Goal: Task Accomplishment & Management: Use online tool/utility

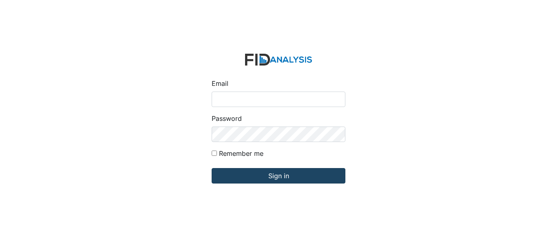
type input "[EMAIL_ADDRESS][DOMAIN_NAME]"
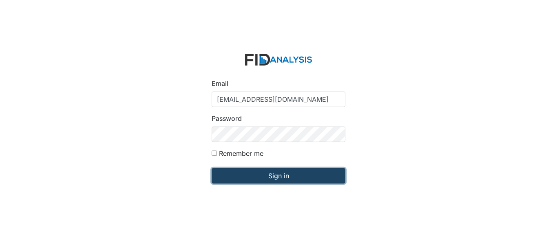
click at [267, 176] on input "Sign in" at bounding box center [279, 175] width 134 height 15
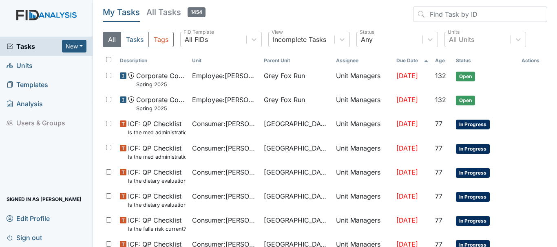
click at [31, 66] on span "Units" at bounding box center [20, 65] width 26 height 13
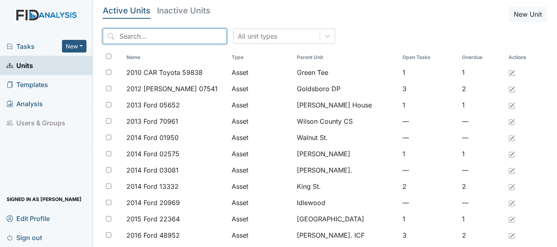
click at [148, 40] on input "search" at bounding box center [165, 36] width 124 height 15
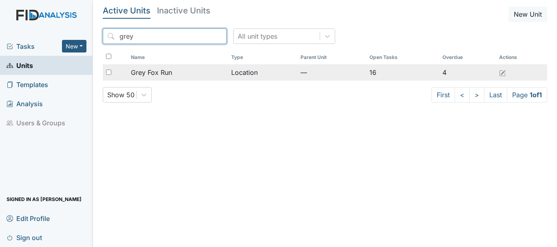
type input "grey"
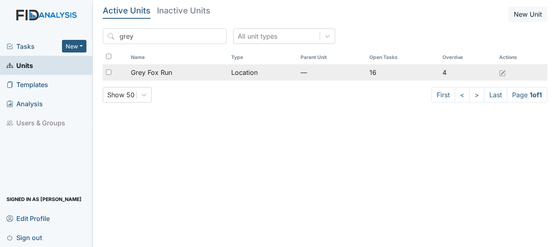
click at [152, 74] on span "Grey Fox Run" at bounding box center [151, 73] width 41 height 10
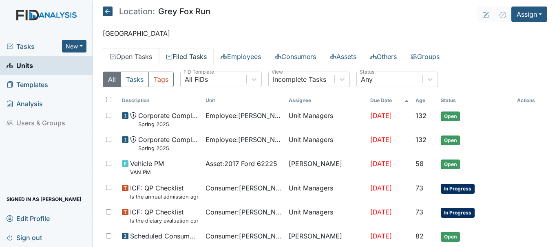
click at [198, 60] on link "Filed Tasks" at bounding box center [186, 56] width 55 height 17
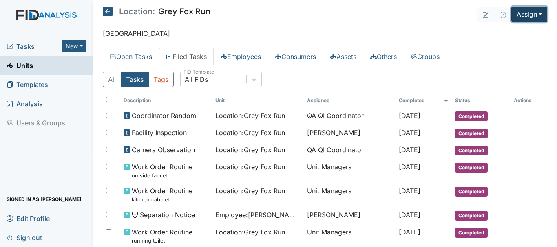
click at [523, 12] on button "Assign" at bounding box center [529, 14] width 36 height 15
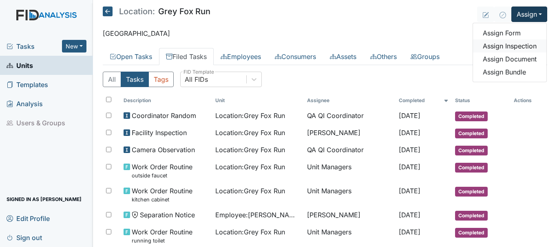
click at [515, 46] on link "Assign Inspection" at bounding box center [509, 46] width 73 height 13
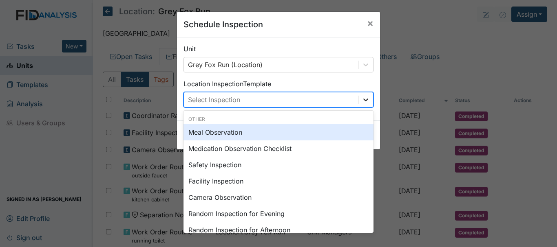
click at [365, 102] on icon at bounding box center [366, 100] width 8 height 8
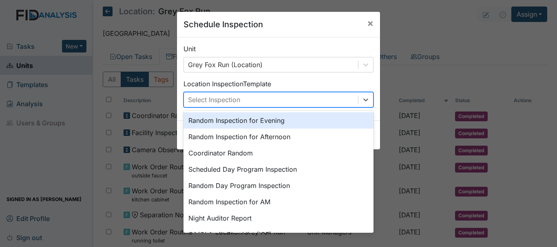
scroll to position [98, 0]
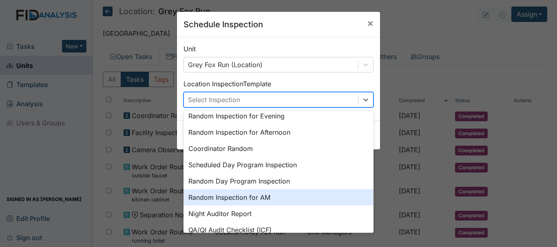
click at [282, 199] on div "Random Inspection for AM" at bounding box center [278, 198] width 190 height 16
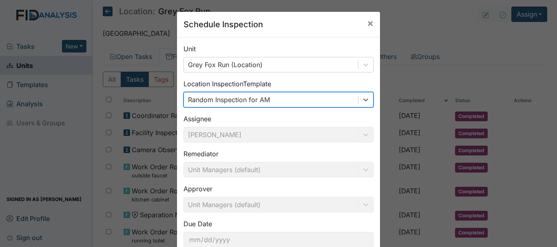
scroll to position [52, 0]
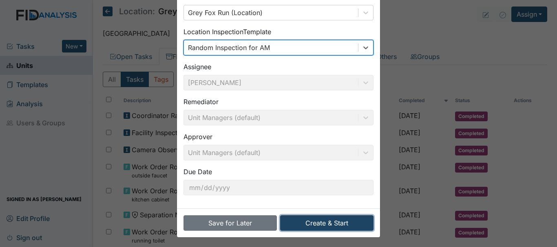
click at [326, 220] on button "Create & Start" at bounding box center [326, 223] width 93 height 15
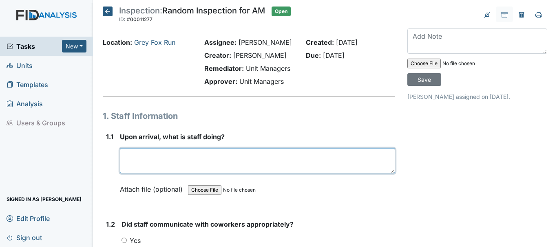
click at [162, 151] on textarea at bounding box center [257, 160] width 275 height 25
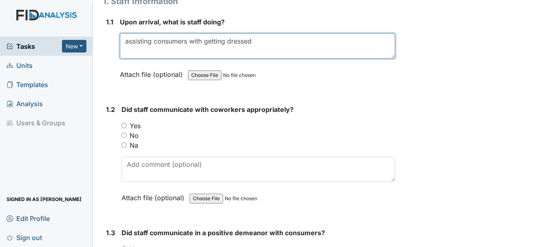
scroll to position [117, 0]
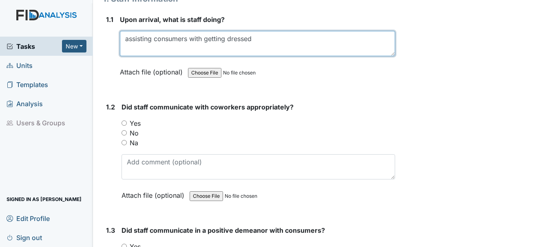
type textarea "assisting consumers with getting dressed"
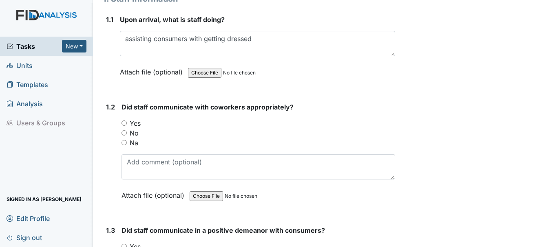
click at [123, 121] on input "Yes" at bounding box center [123, 123] width 5 height 5
radio input "true"
click at [264, 144] on div "Na" at bounding box center [257, 143] width 273 height 10
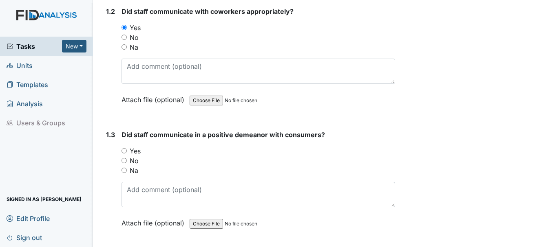
scroll to position [214, 0]
click at [124, 150] on input "Yes" at bounding box center [123, 150] width 5 height 5
radio input "true"
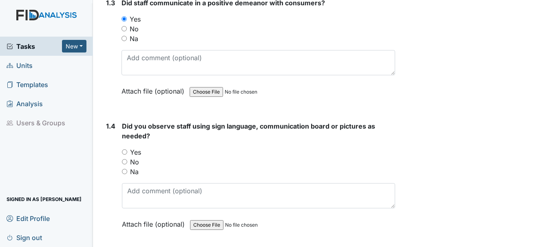
scroll to position [346, 0]
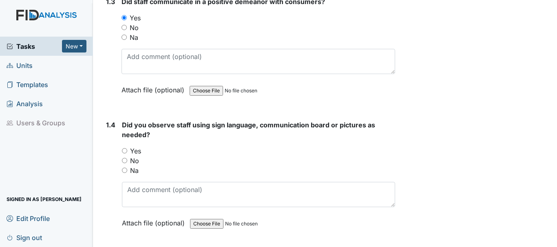
click at [124, 161] on input "No" at bounding box center [124, 160] width 5 height 5
radio input "true"
click at [123, 172] on input "Na" at bounding box center [124, 170] width 5 height 5
radio input "true"
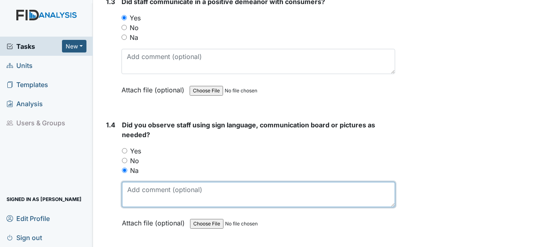
click at [140, 190] on textarea at bounding box center [258, 194] width 273 height 25
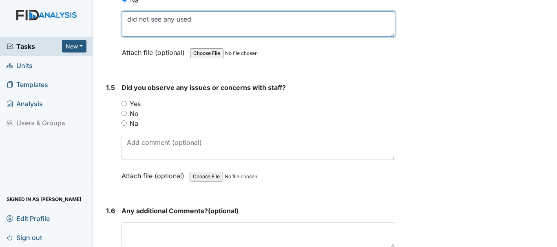
scroll to position [519, 0]
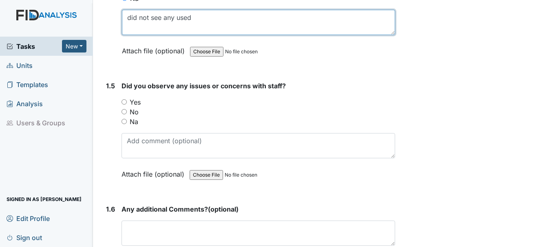
type textarea "did not see any used"
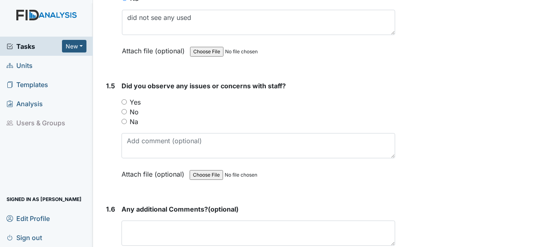
click at [125, 112] on input "No" at bounding box center [123, 111] width 5 height 5
radio input "true"
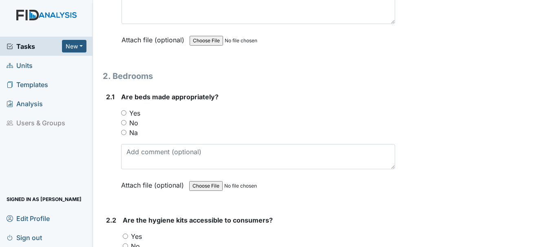
scroll to position [741, 0]
click at [140, 190] on div "Attach file (optional) You can upload .pdf, .txt, .jpg, .jpeg, .png, .csv, .xls…" at bounding box center [258, 186] width 274 height 20
